Goal: Answer question/provide support: Answer question/provide support

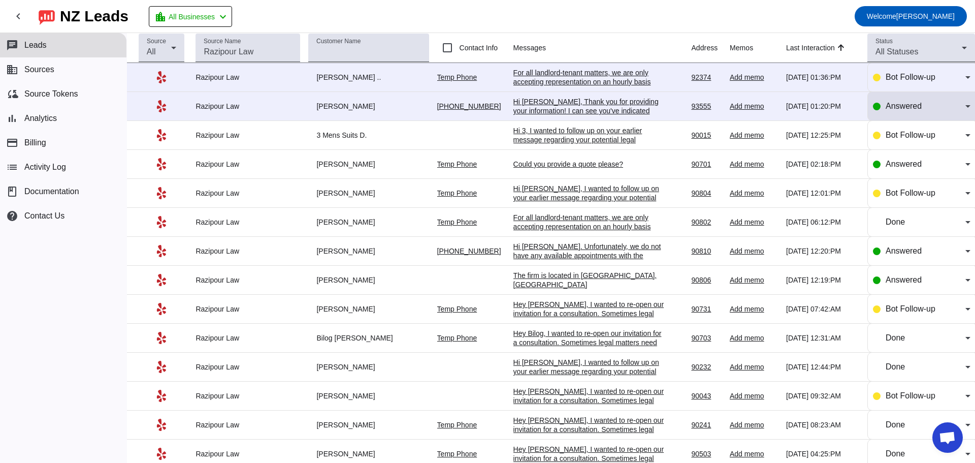
click at [886, 111] on div "Answered" at bounding box center [926, 106] width 80 height 12
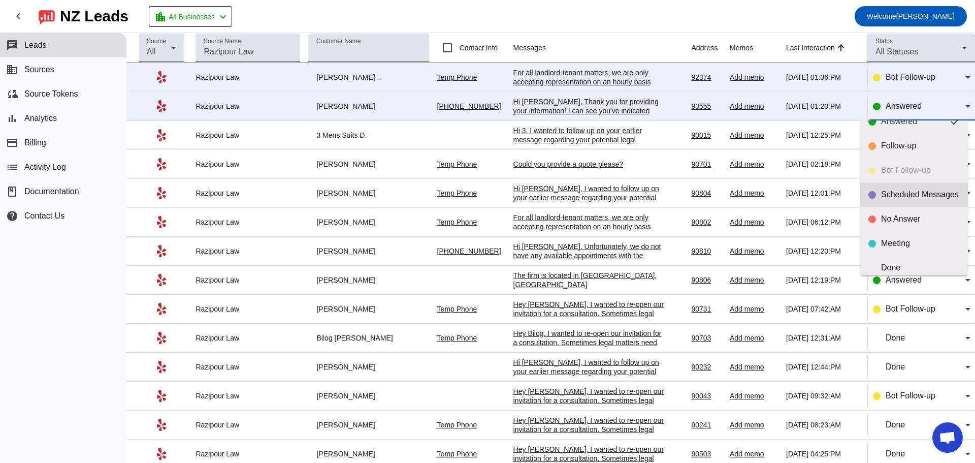
scroll to position [24, 0]
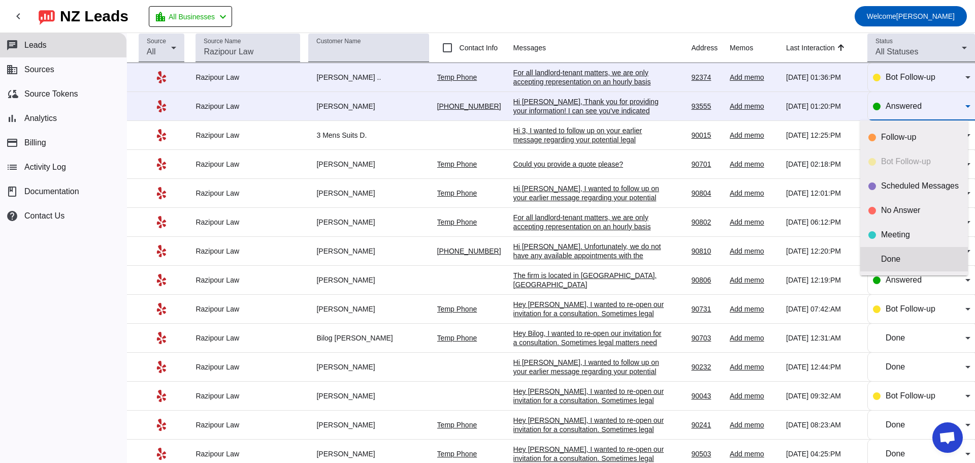
click at [895, 263] on div "Done" at bounding box center [920, 259] width 79 height 10
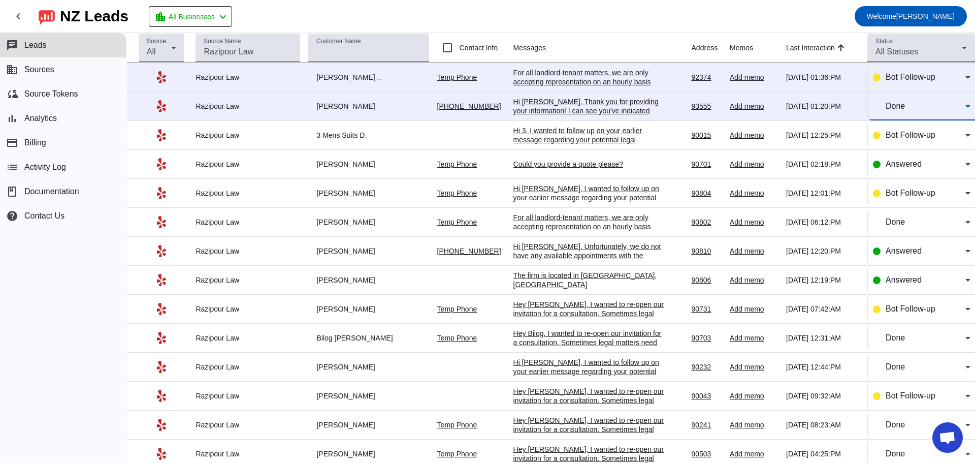
click at [537, 107] on div "Hi [PERSON_NAME], Thank you for providing your information! I can see you've in…" at bounding box center [589, 165] width 152 height 137
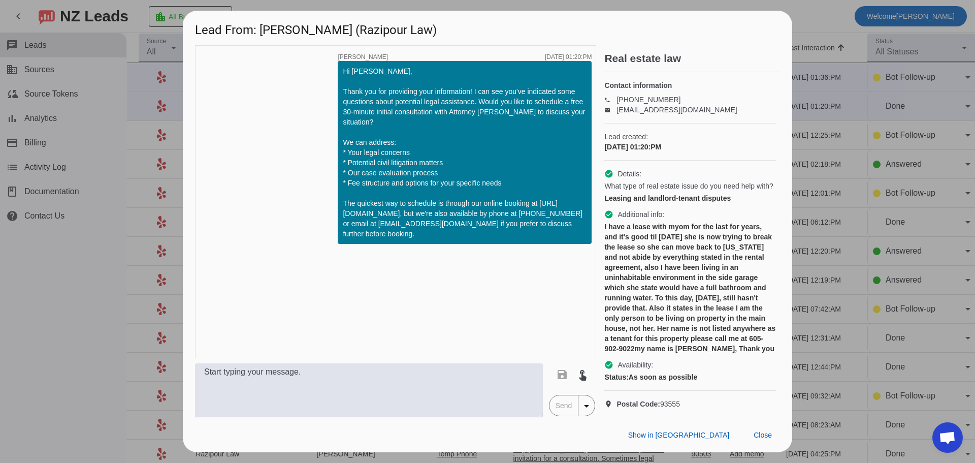
scroll to position [0, 0]
click at [772, 441] on span at bounding box center [763, 435] width 35 height 18
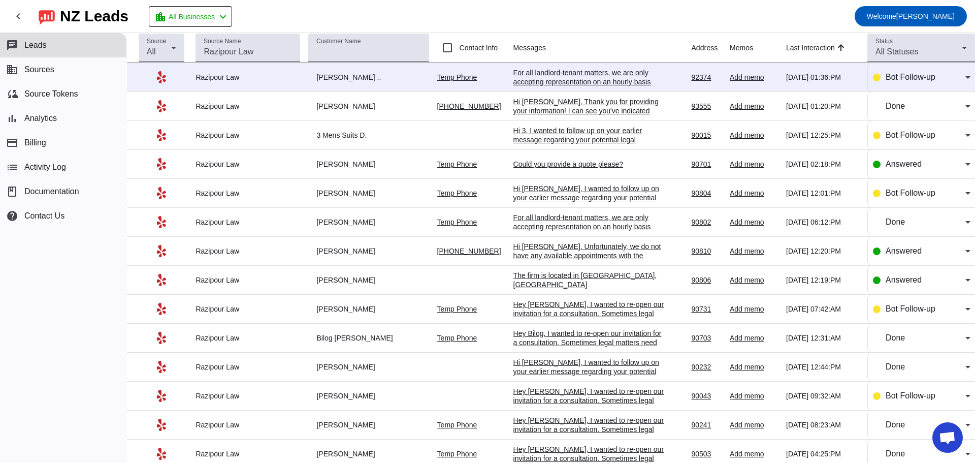
click at [554, 71] on div "For all landlord-tenant matters, we are only accepting representation on an hou…" at bounding box center [589, 104] width 152 height 73
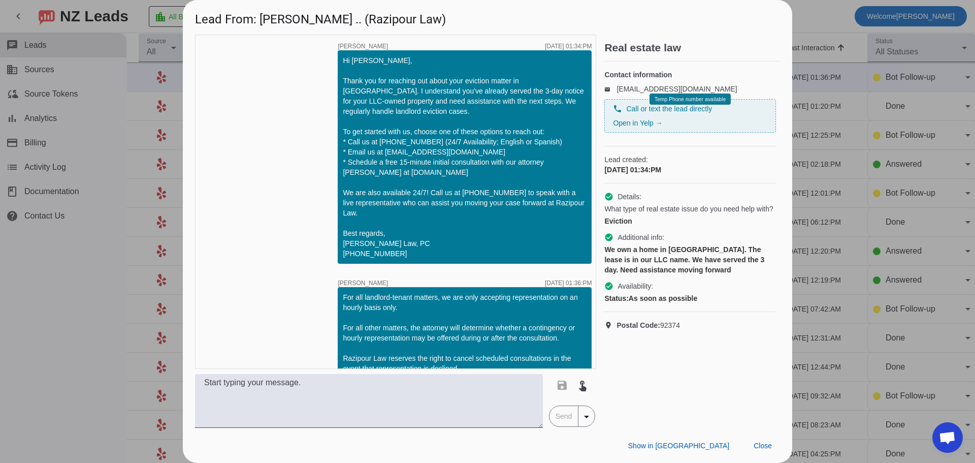
scroll to position [18, 0]
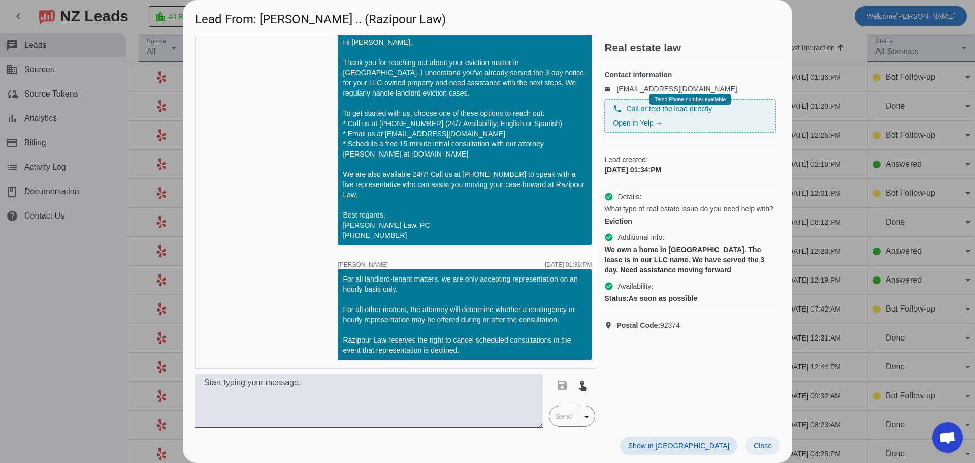
click at [770, 447] on span "Close" at bounding box center [763, 445] width 18 height 8
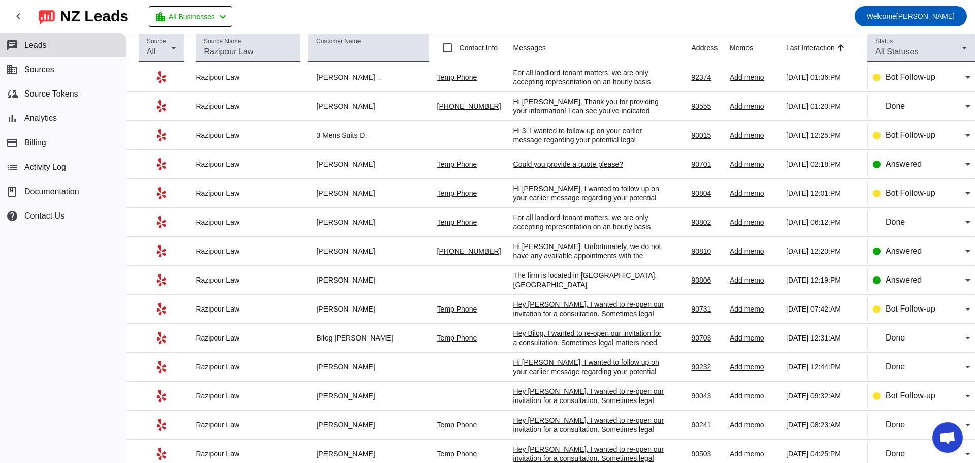
click at [565, 133] on div "Hi 3, I wanted to follow up on your earlier message regarding your potential le…" at bounding box center [589, 171] width 152 height 91
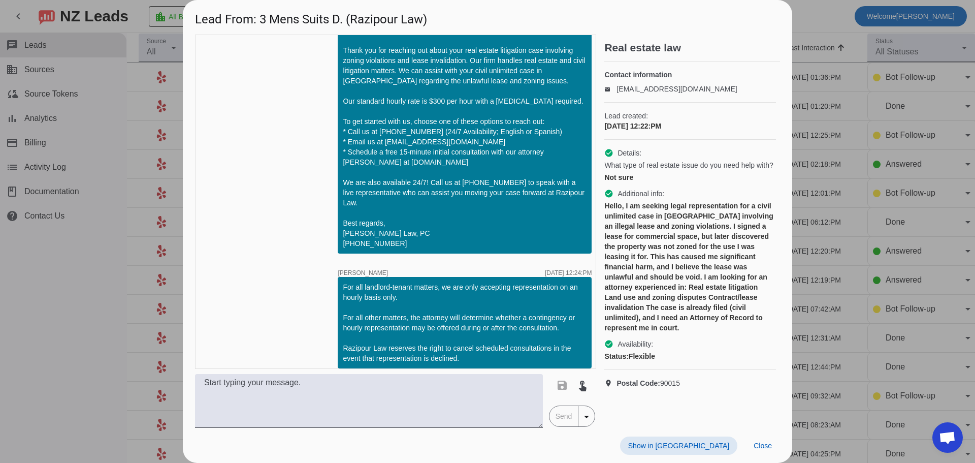
scroll to position [184, 0]
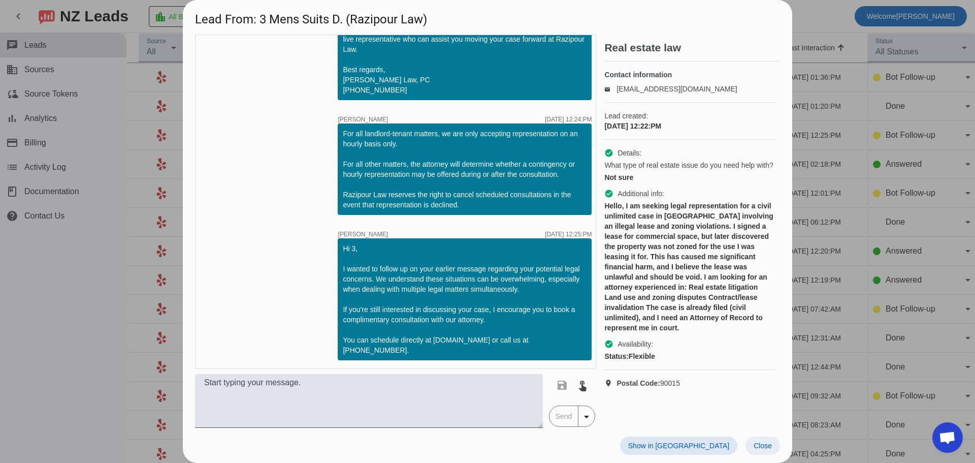
click at [771, 440] on span at bounding box center [763, 445] width 35 height 18
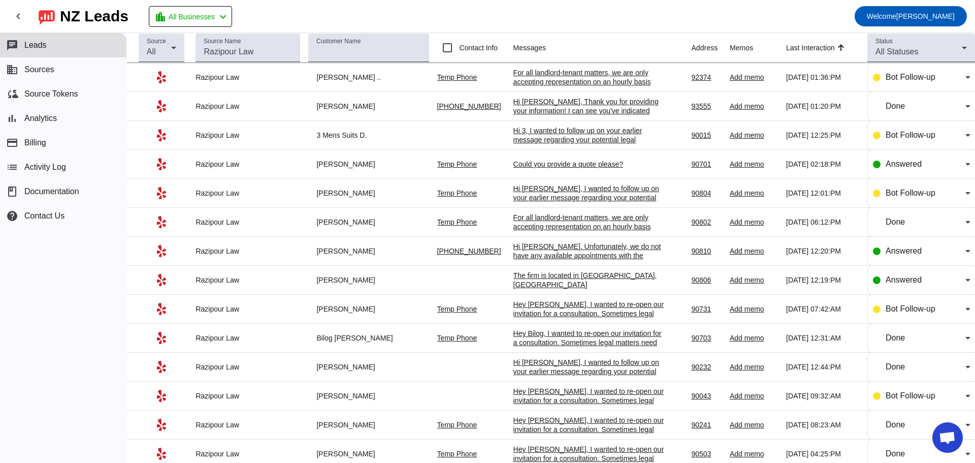
click at [539, 165] on div "Could you provide a quote please?" at bounding box center [589, 163] width 152 height 9
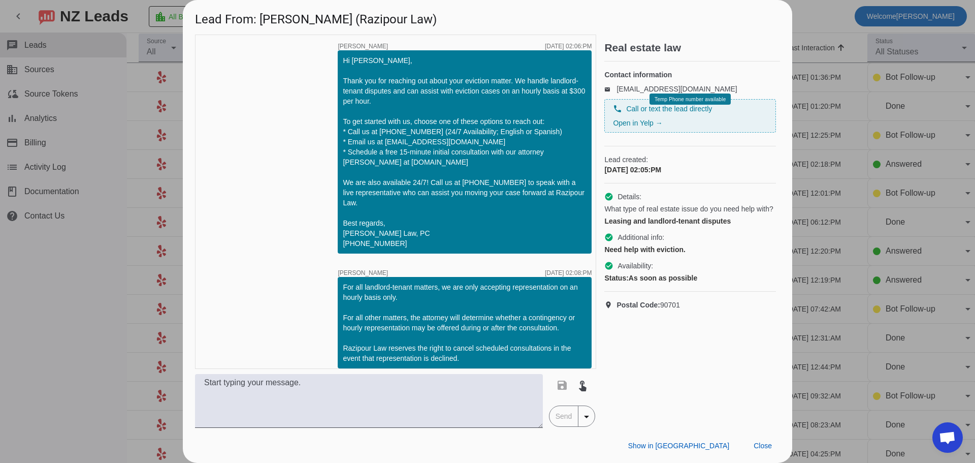
scroll to position [52, 0]
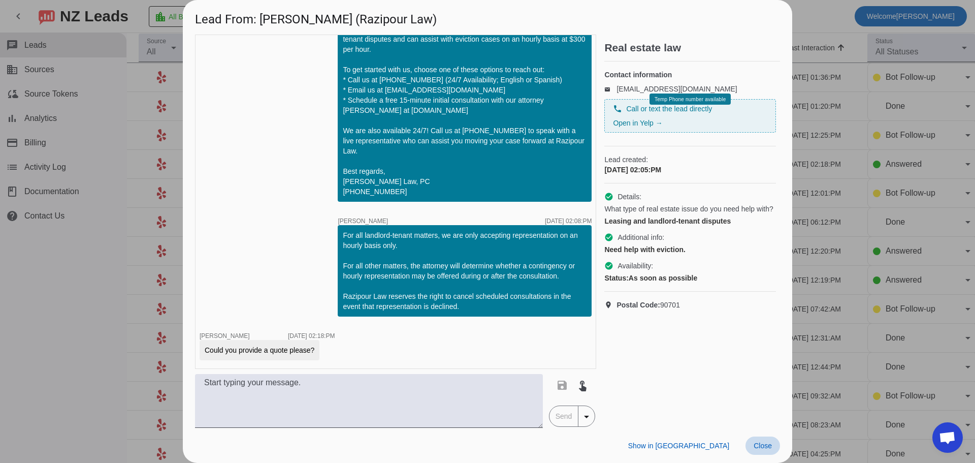
click at [769, 448] on span "Close" at bounding box center [763, 445] width 18 height 8
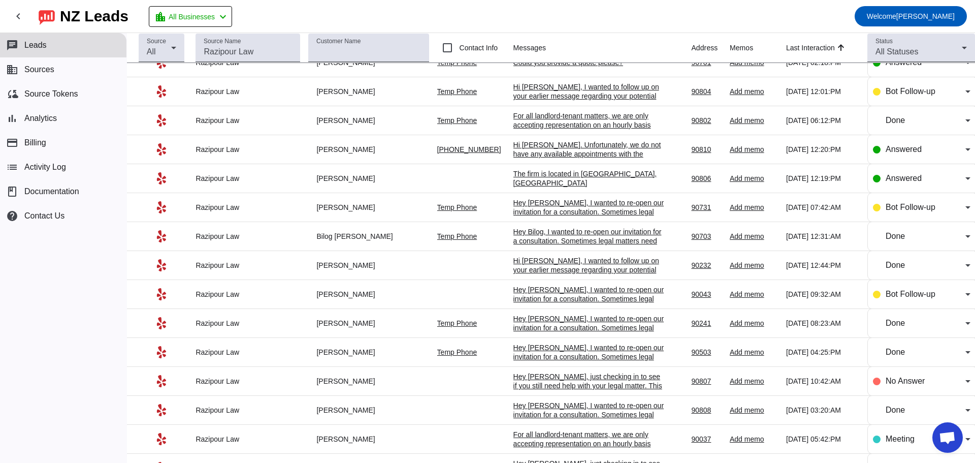
scroll to position [0, 0]
